Goal: Task Accomplishment & Management: Manage account settings

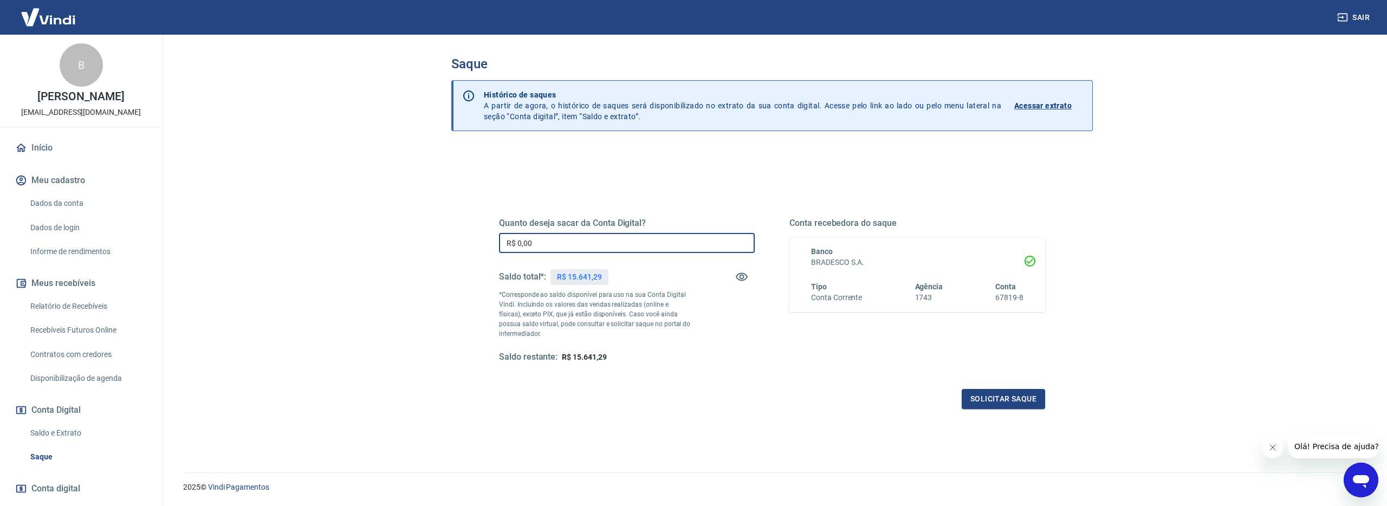
click at [644, 249] on input "R$ 0,00" at bounding box center [627, 243] width 256 height 20
type input "R$ 15.641,29"
click at [734, 361] on div "Saldo restante: R$ 0,00" at bounding box center [627, 357] width 256 height 11
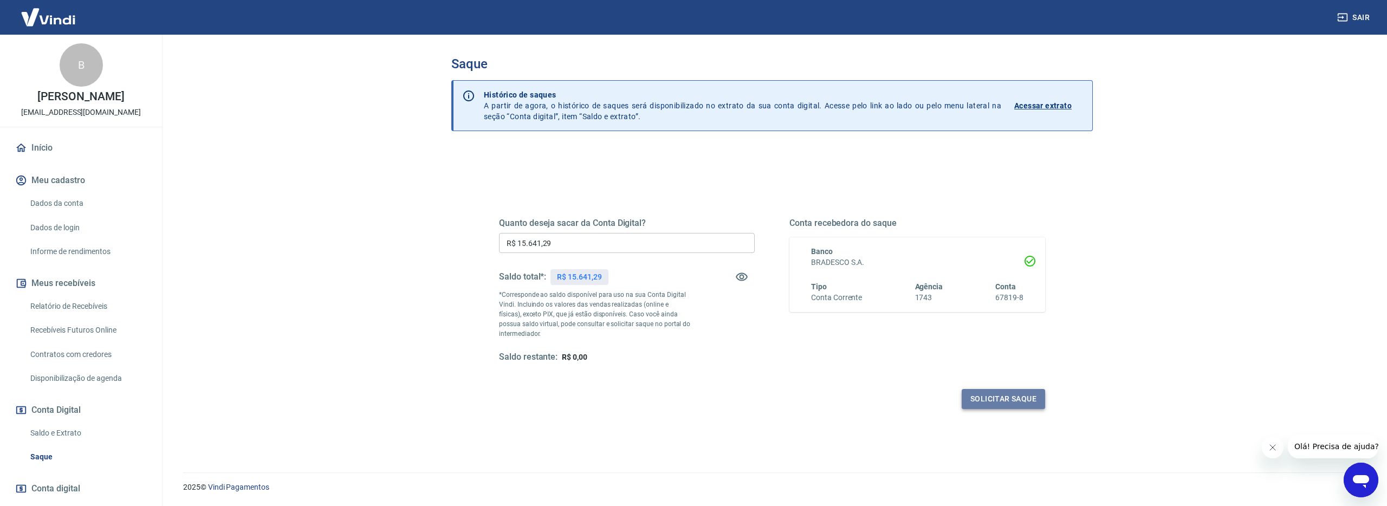
click at [978, 399] on button "Solicitar saque" at bounding box center [1003, 399] width 83 height 20
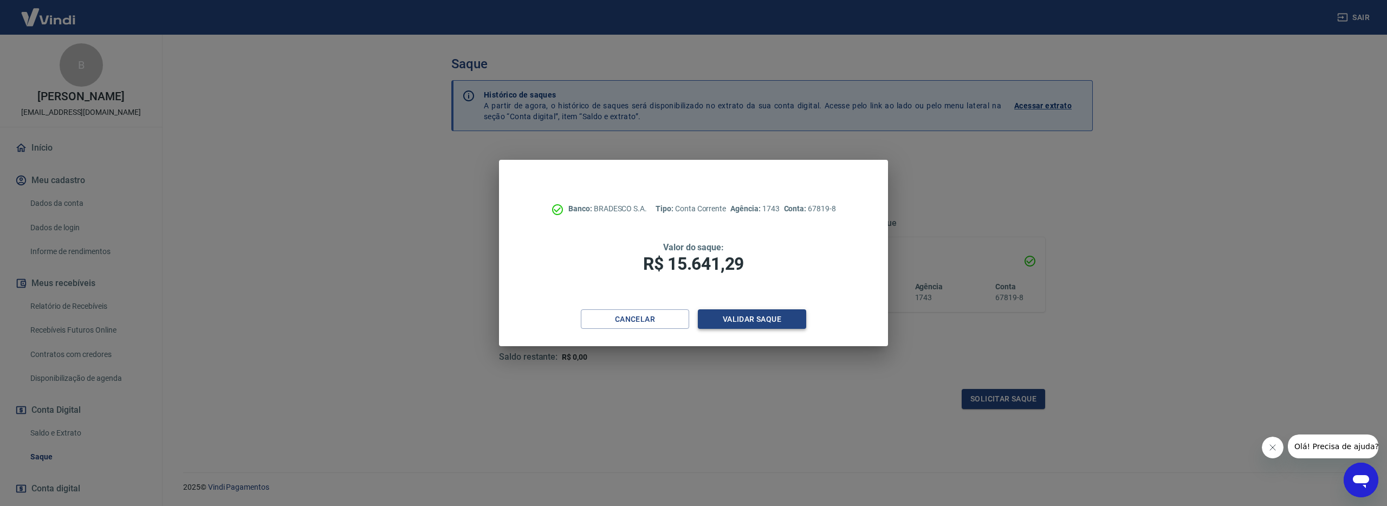
click at [757, 312] on button "Validar saque" at bounding box center [752, 319] width 108 height 20
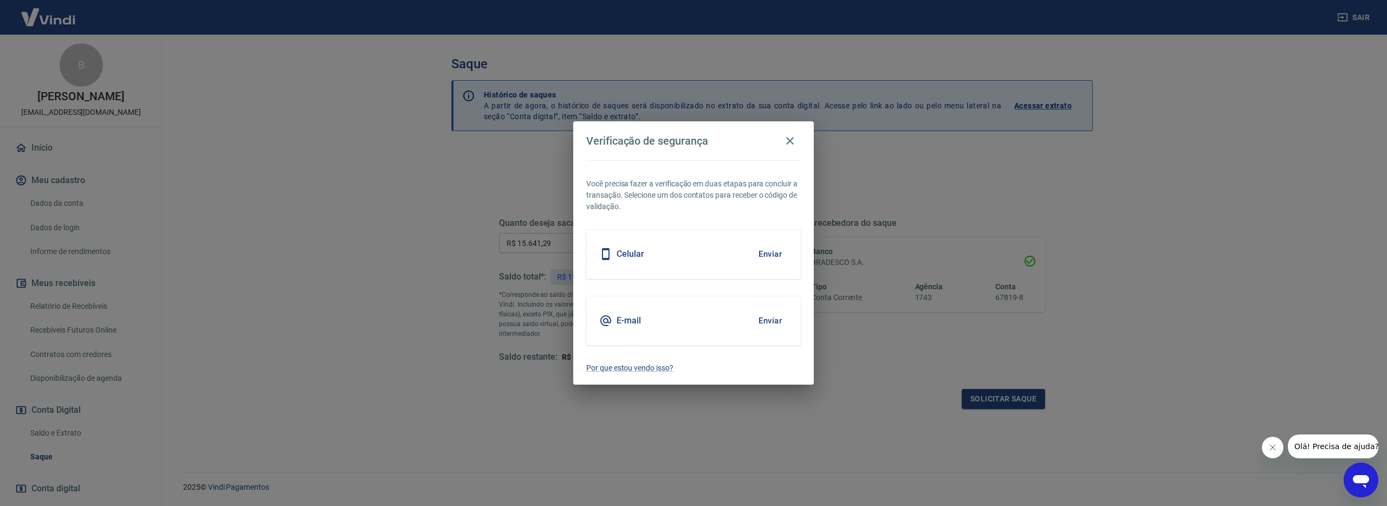
click at [769, 314] on button "Enviar" at bounding box center [770, 320] width 35 height 23
click at [771, 320] on button "Enviar" at bounding box center [770, 320] width 35 height 23
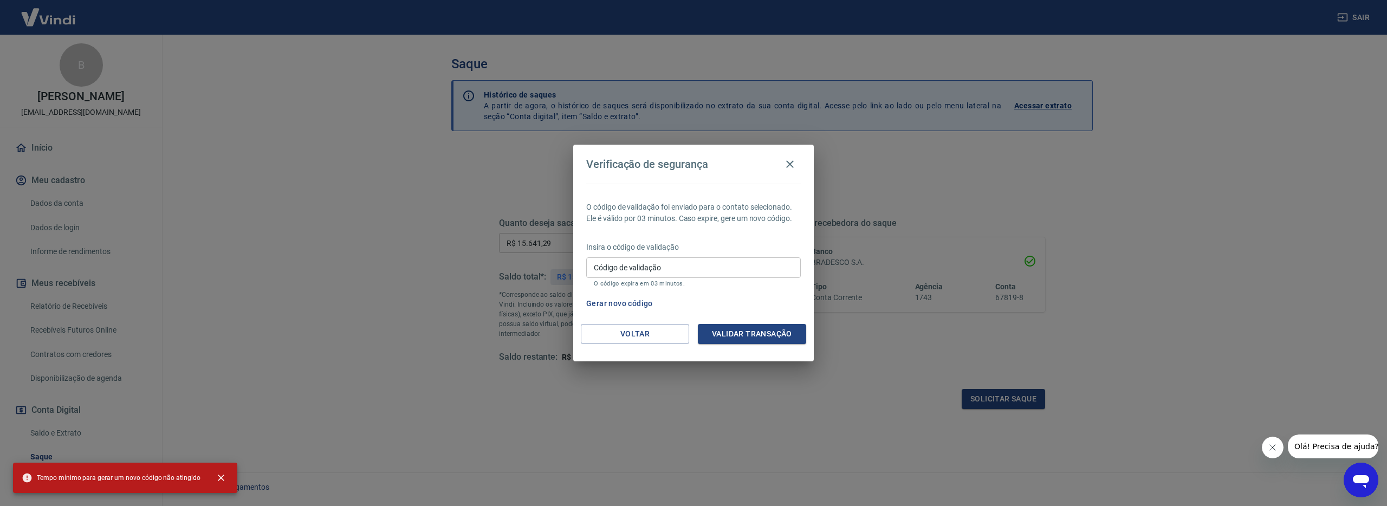
click at [702, 274] on input "Código de validação" at bounding box center [693, 267] width 215 height 20
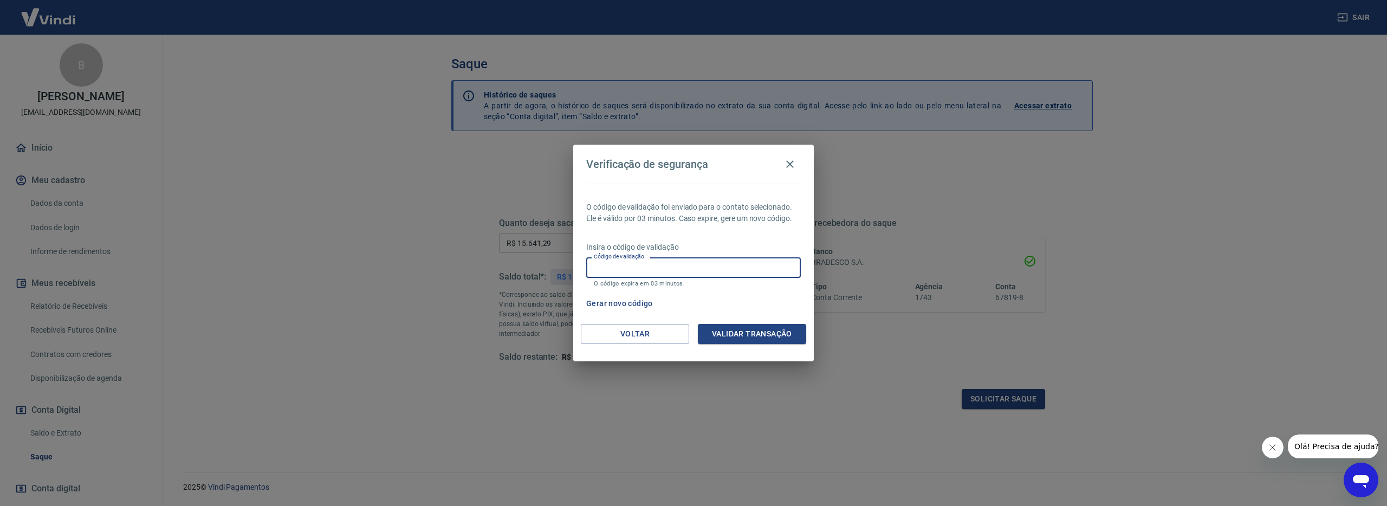
paste input "776897"
type input "776897"
click at [793, 340] on button "Validar transação" at bounding box center [752, 334] width 108 height 20
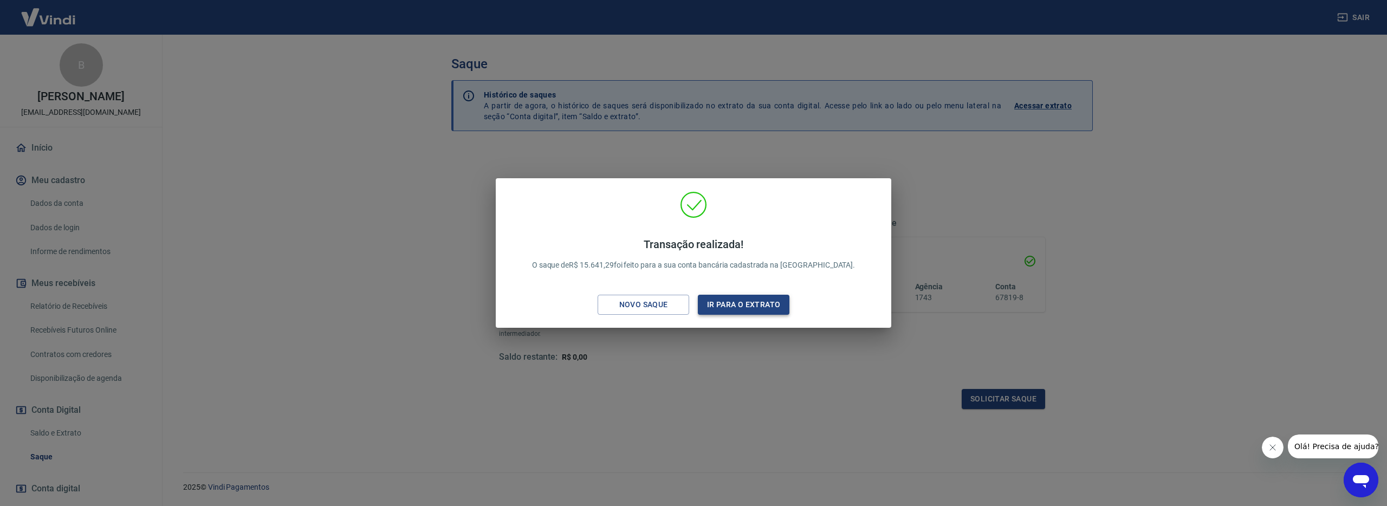
click at [746, 308] on button "Ir para o extrato" at bounding box center [744, 305] width 92 height 20
